Goal: Task Accomplishment & Management: Use online tool/utility

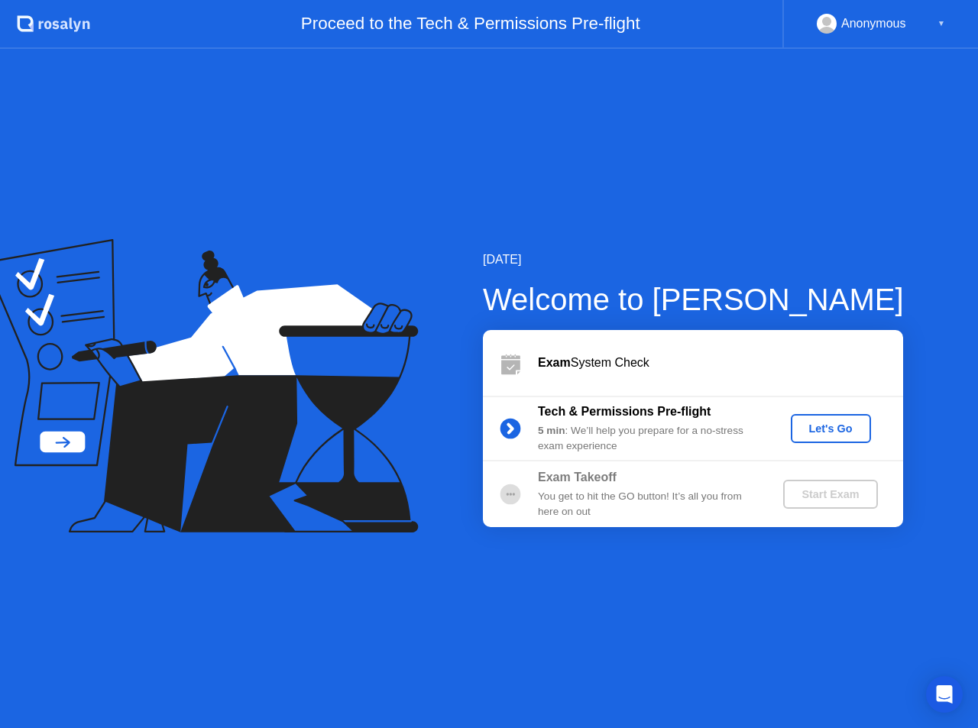
click at [808, 435] on div "Let's Go" at bounding box center [831, 428] width 68 height 12
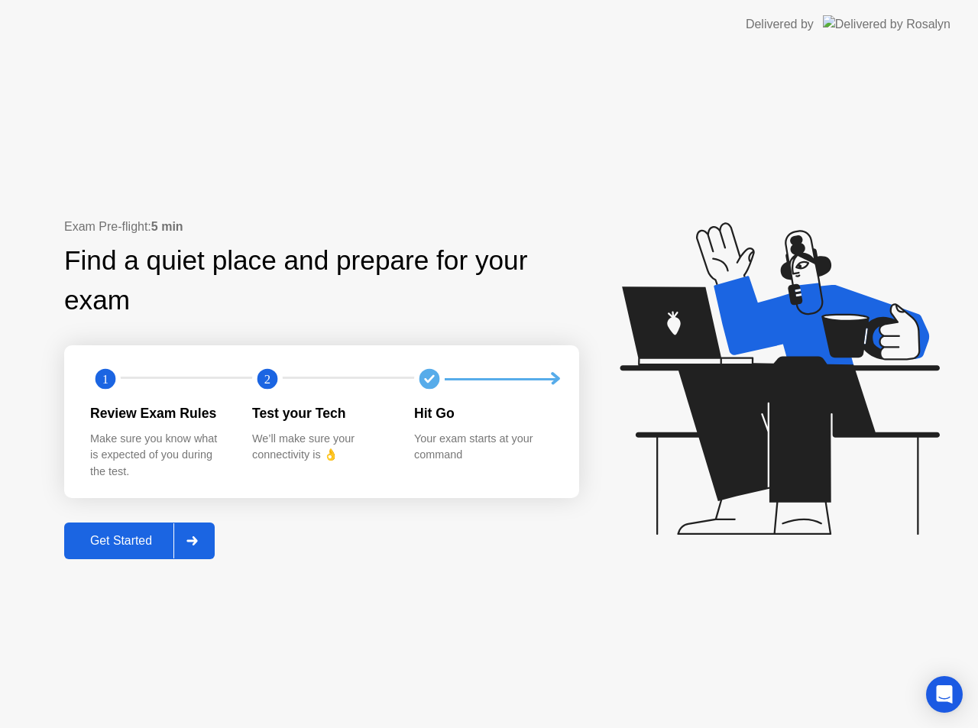
click at [151, 548] on div "Get Started" at bounding box center [121, 541] width 105 height 14
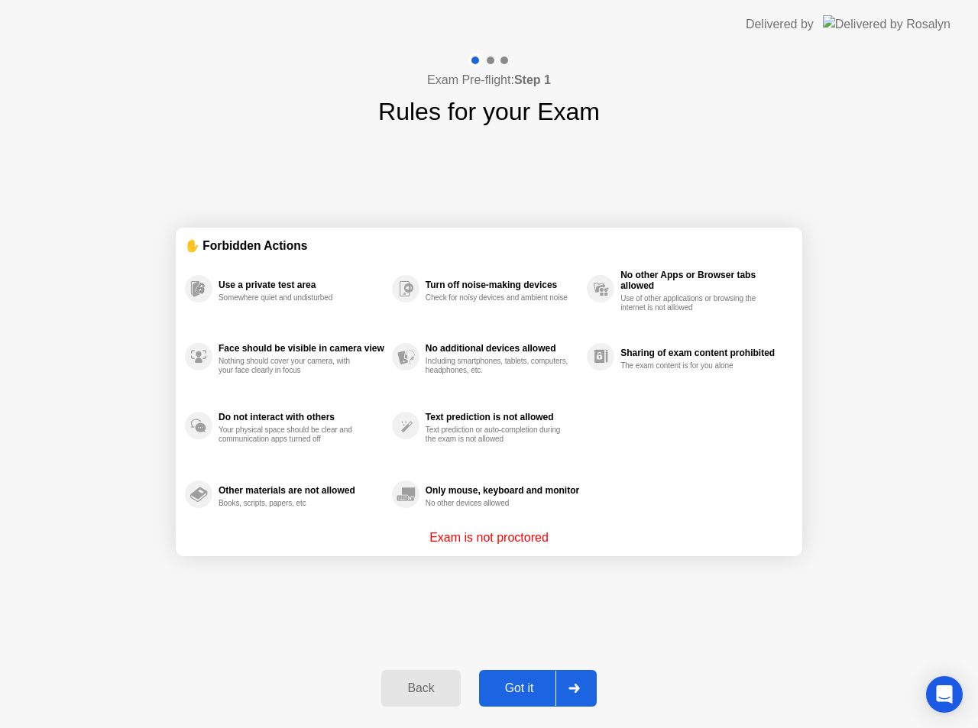
click at [546, 687] on div "Got it" at bounding box center [519, 688] width 72 height 14
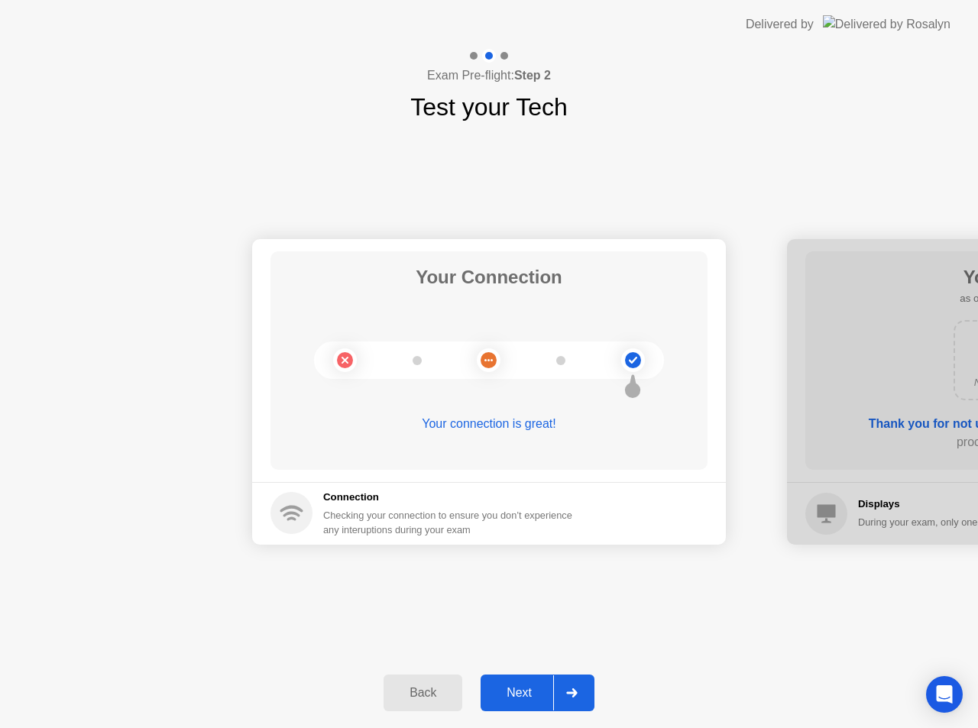
click at [530, 690] on div "Next" at bounding box center [519, 693] width 68 height 14
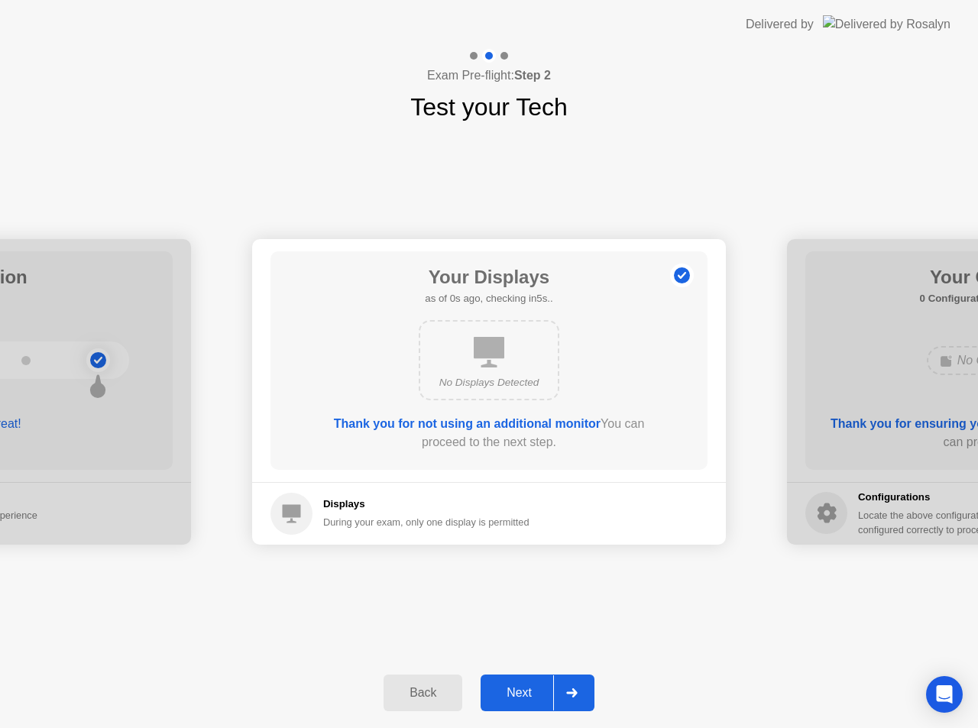
click at [530, 690] on div "Next" at bounding box center [519, 693] width 68 height 14
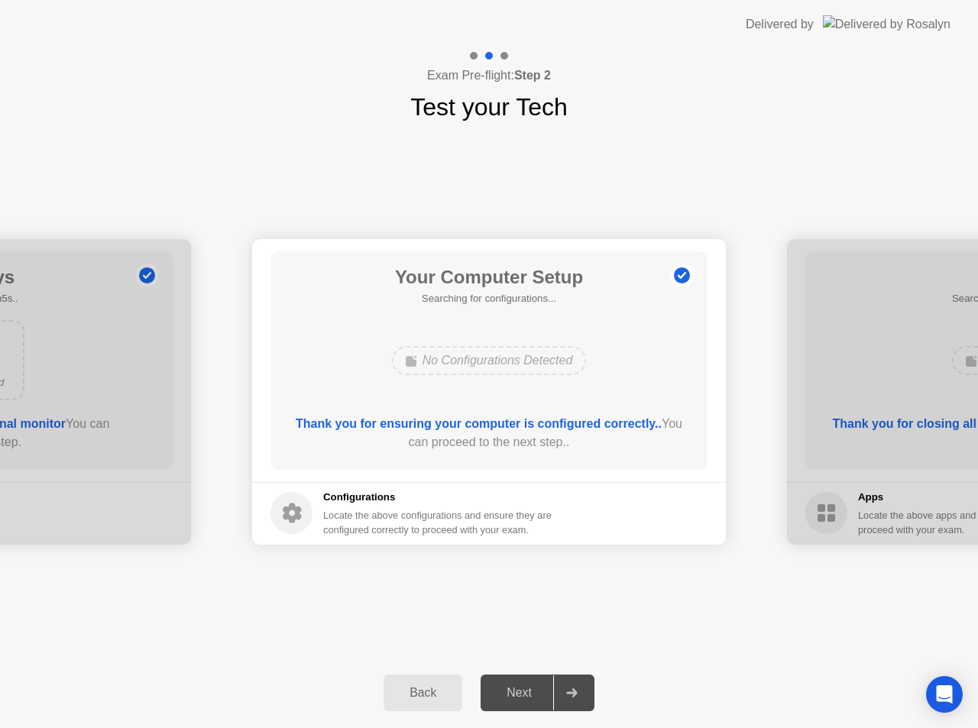
click at [530, 690] on div "Next" at bounding box center [519, 693] width 68 height 14
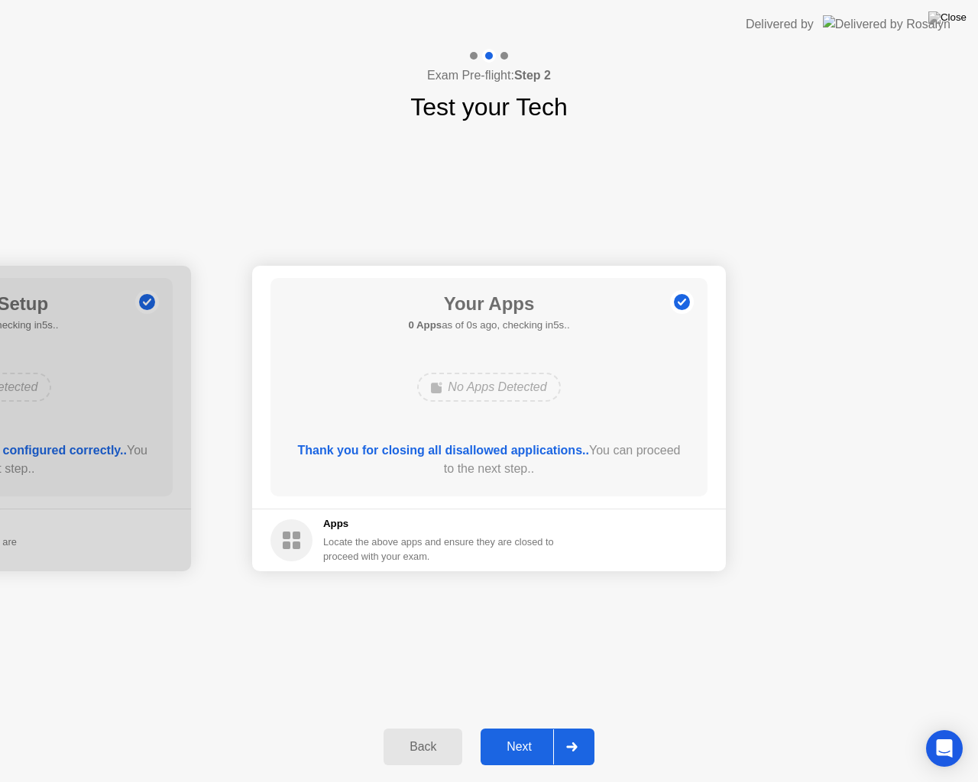
click at [636, 671] on div "Your Connection Your connection is great! Connection Checking your connection t…" at bounding box center [489, 418] width 978 height 587
click at [510, 727] on button "Next" at bounding box center [537, 747] width 114 height 37
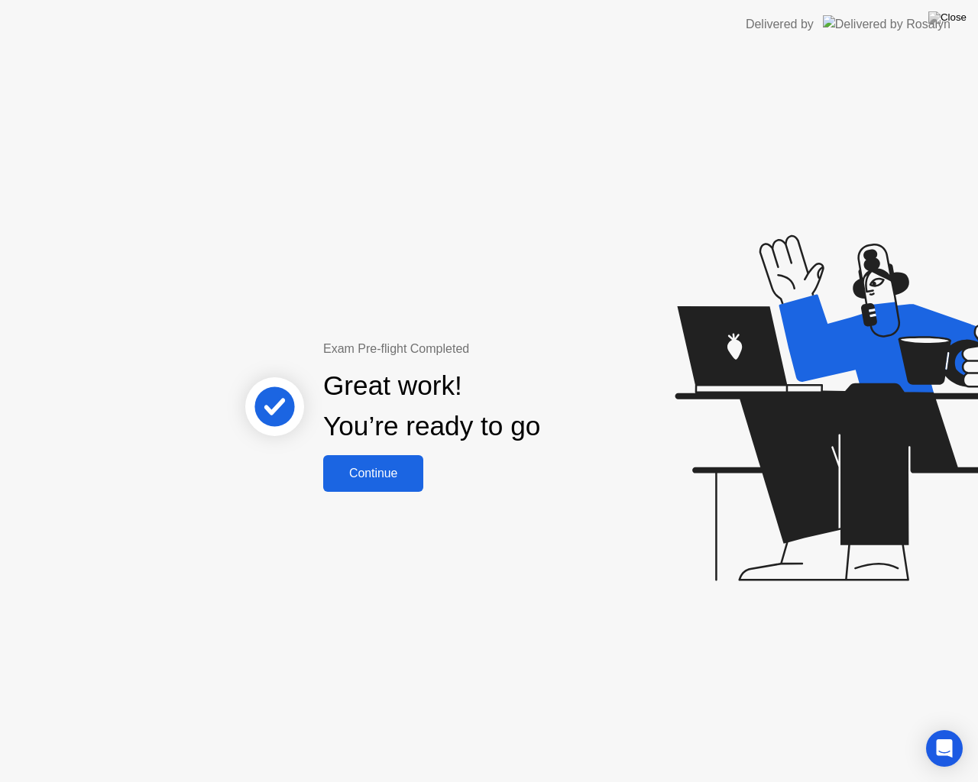
click at [408, 476] on div "Continue" at bounding box center [373, 474] width 91 height 14
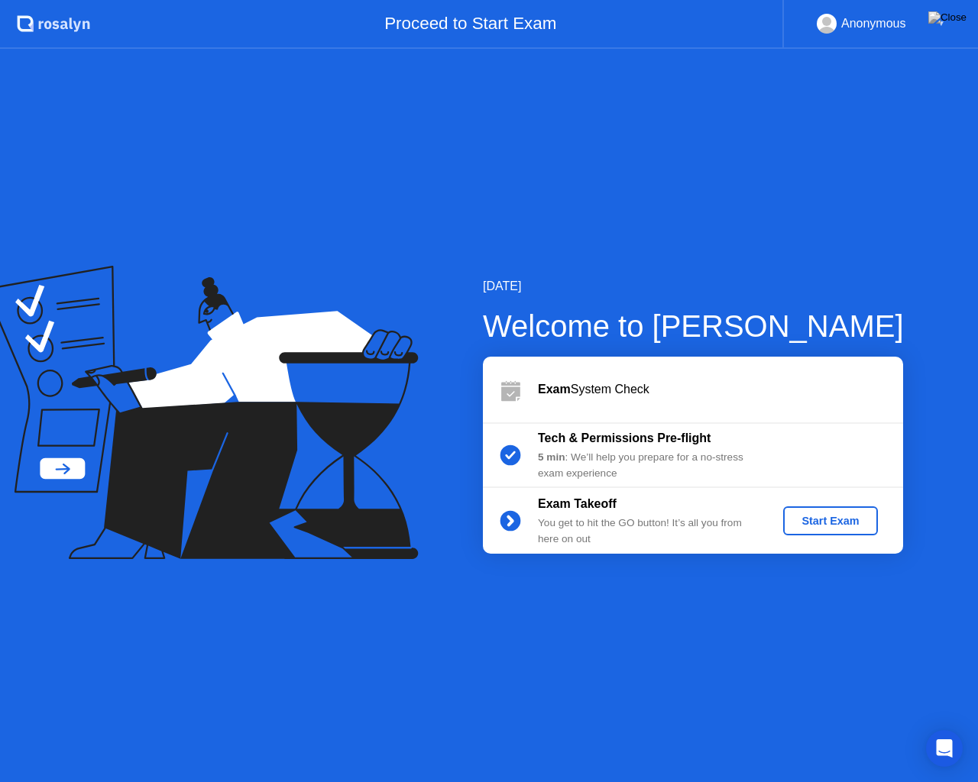
click at [813, 530] on button "Start Exam" at bounding box center [830, 520] width 94 height 29
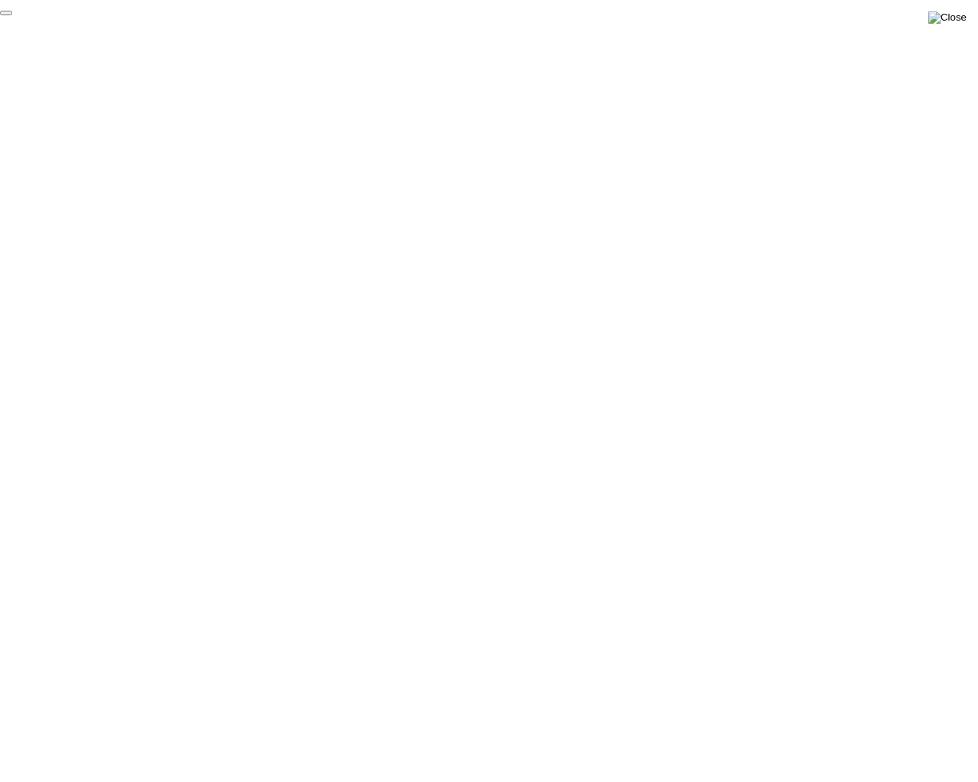
click at [959, 15] on img at bounding box center [947, 17] width 38 height 12
